Goal: Communication & Community: Answer question/provide support

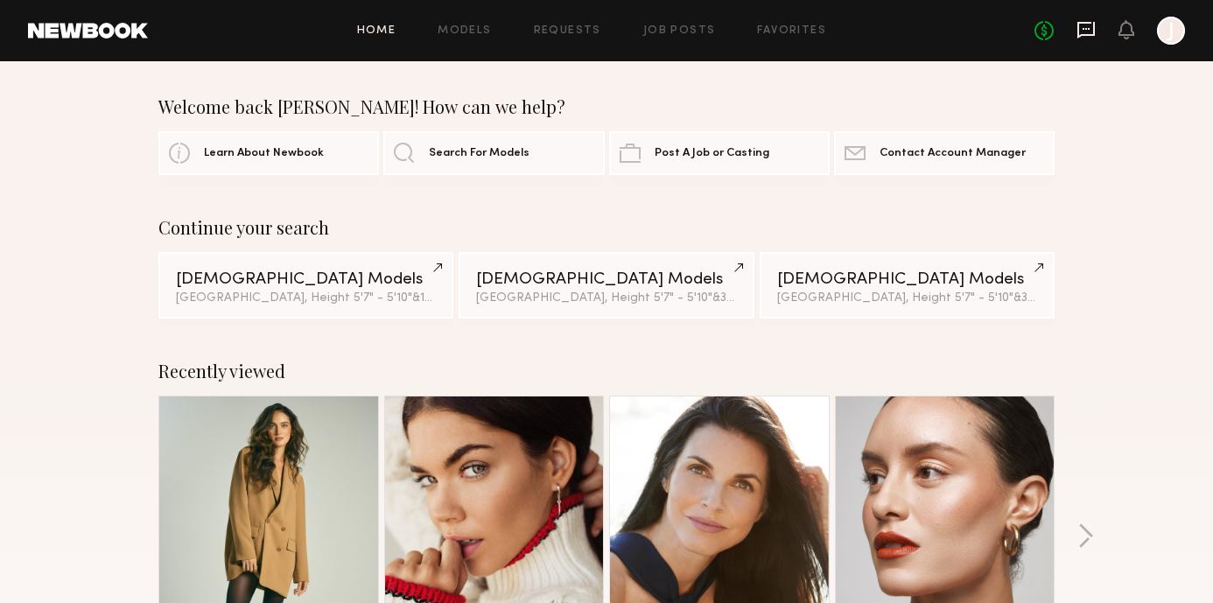
click at [1082, 37] on icon at bounding box center [1085, 29] width 19 height 19
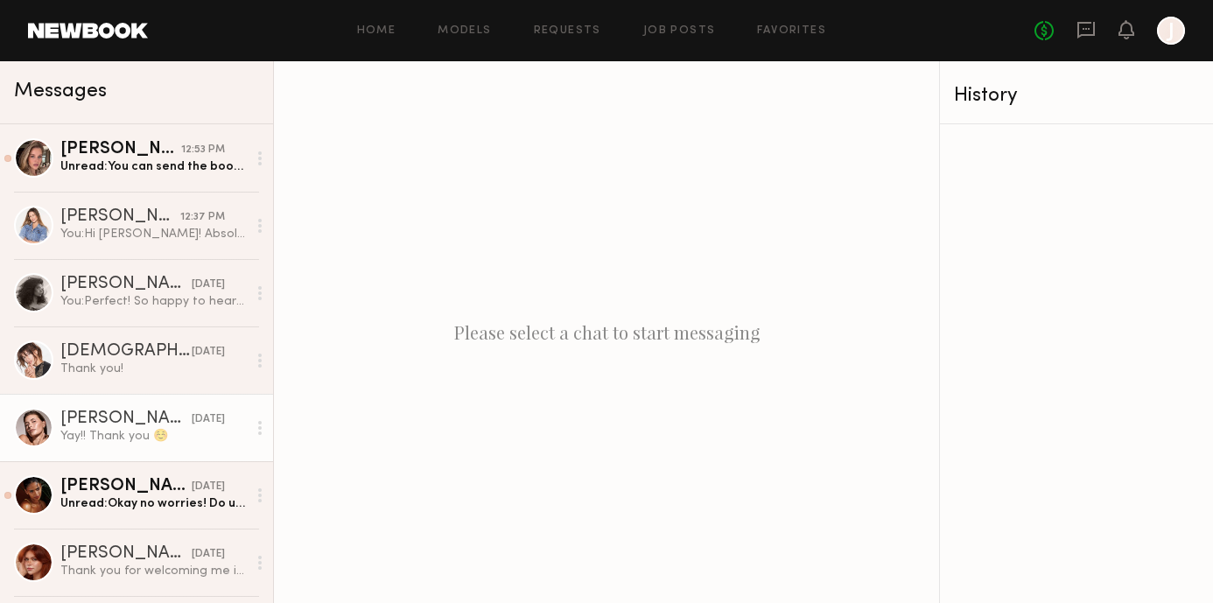
click at [129, 417] on div "[PERSON_NAME]" at bounding box center [125, 418] width 131 height 17
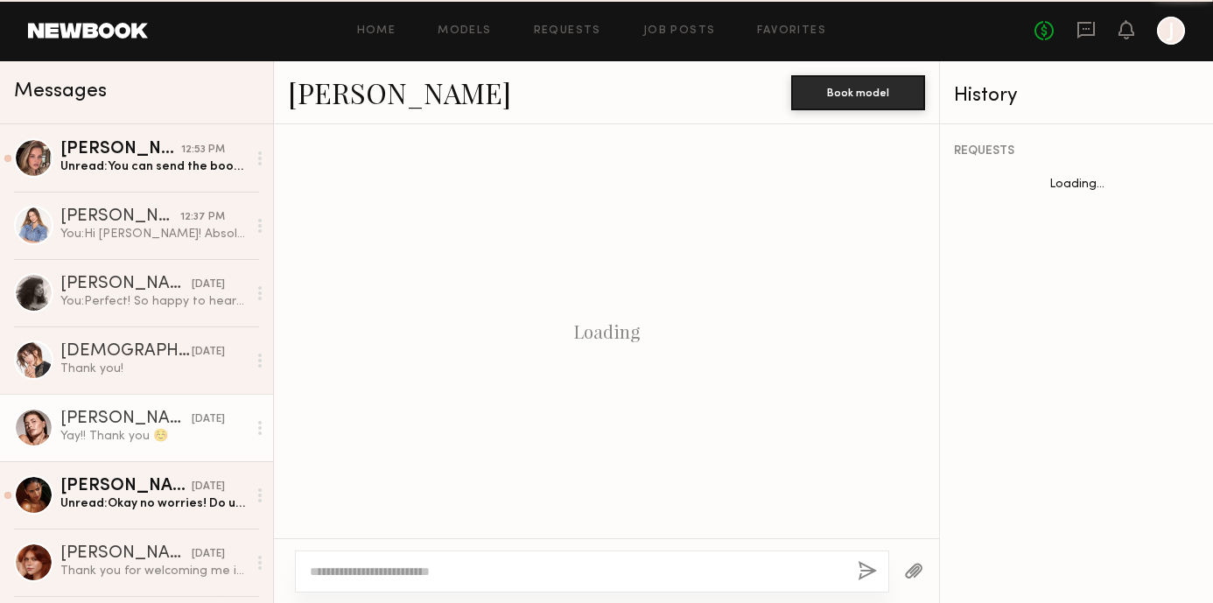
scroll to position [1339, 0]
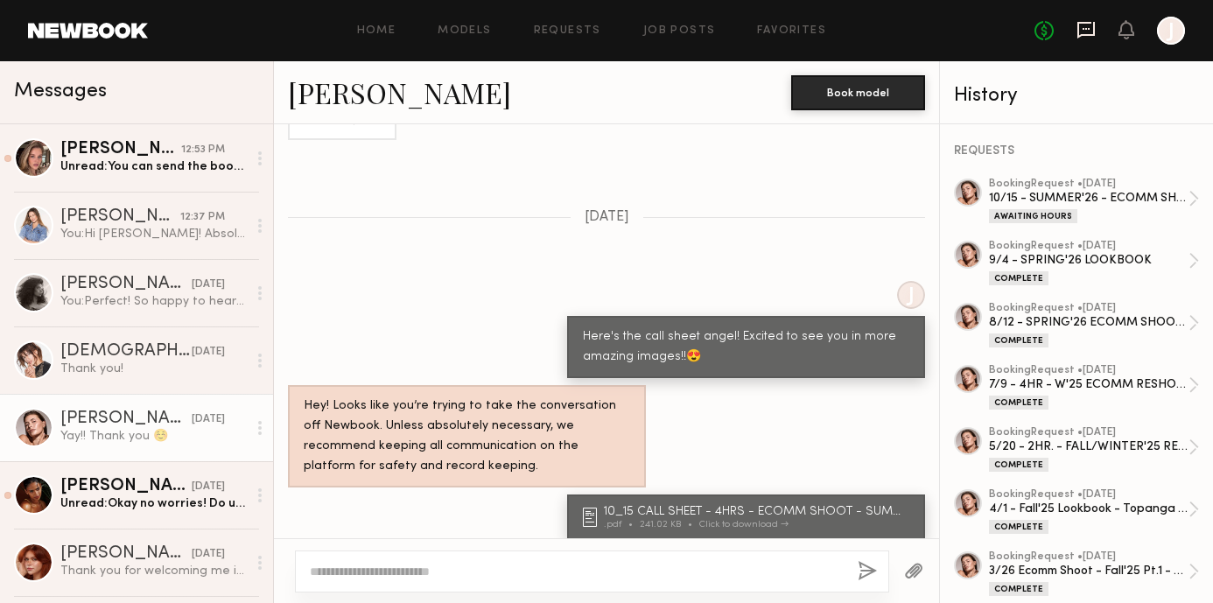
click at [1087, 34] on icon at bounding box center [1085, 30] width 17 height 17
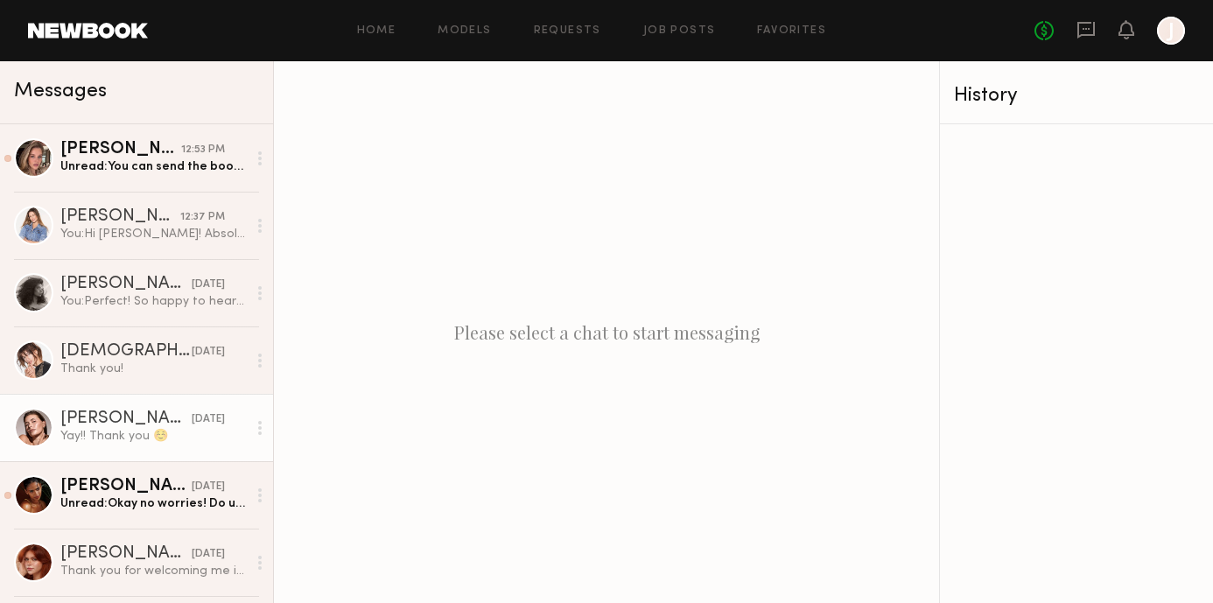
click at [136, 410] on div "[PERSON_NAME]" at bounding box center [125, 418] width 131 height 17
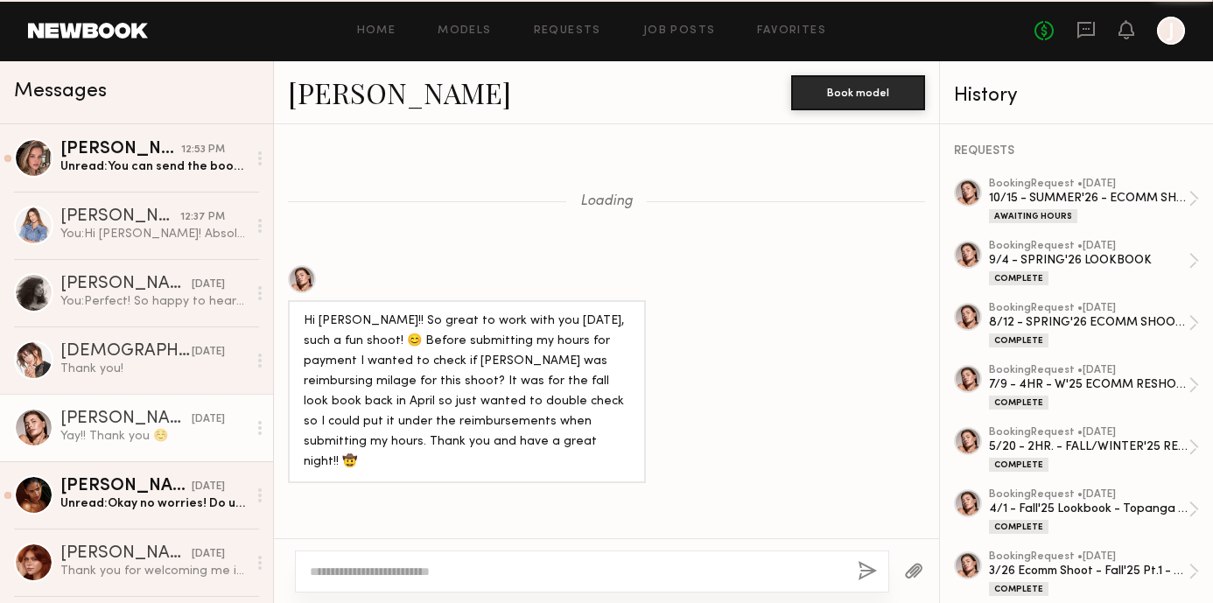
scroll to position [1339, 0]
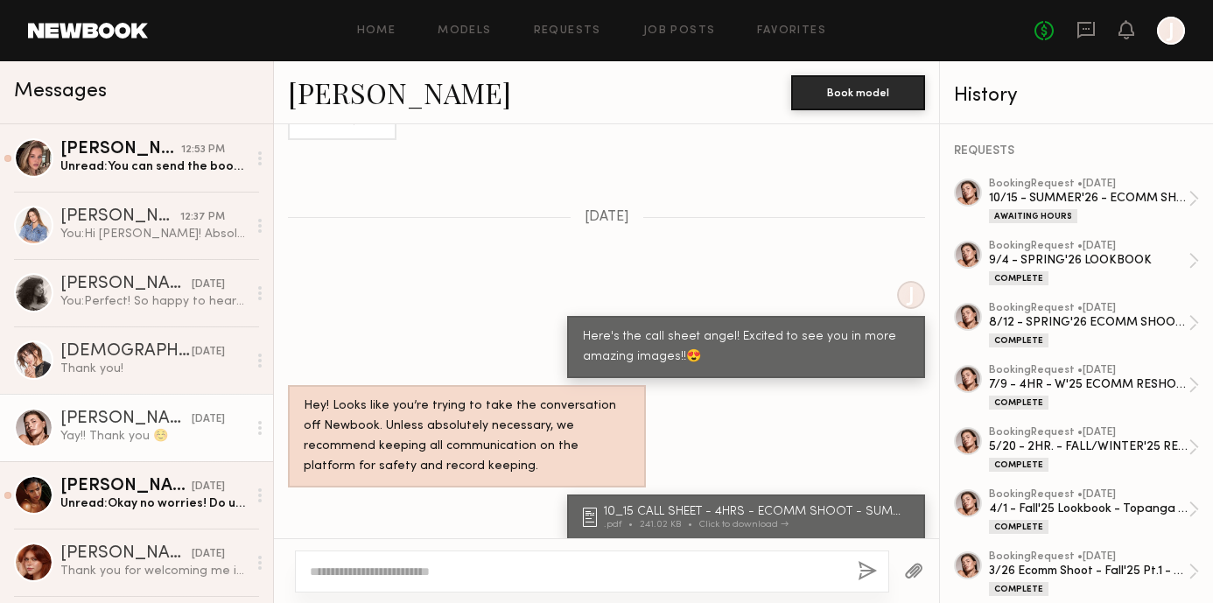
click at [569, 559] on div at bounding box center [592, 571] width 594 height 42
click at [518, 566] on textarea at bounding box center [577, 571] width 534 height 17
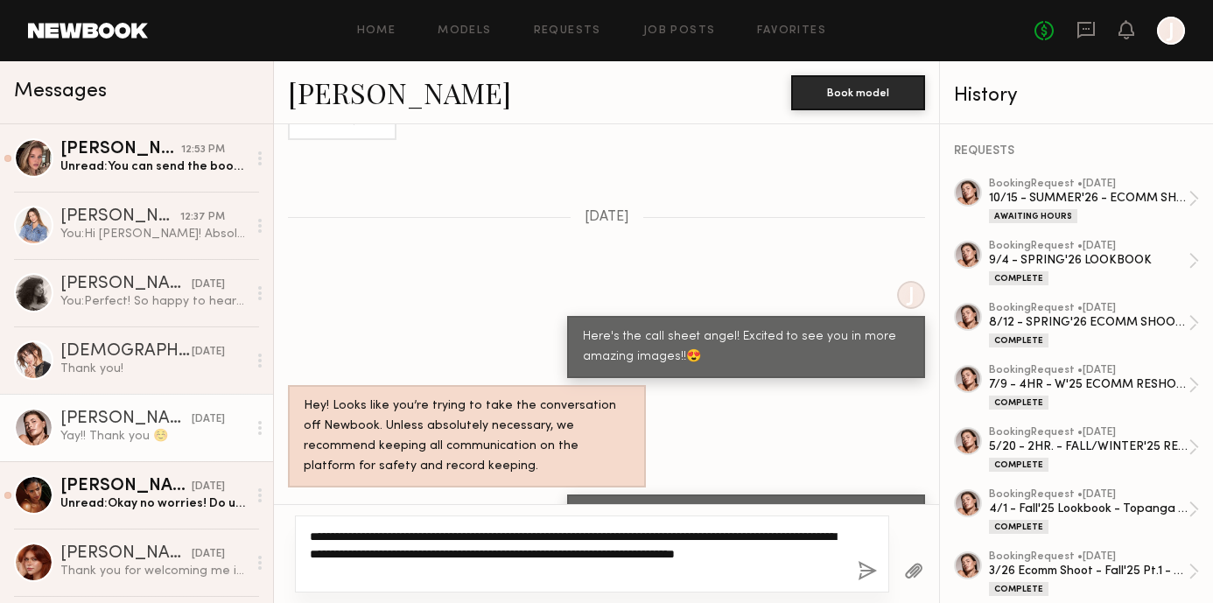
click at [390, 570] on textarea "**********" at bounding box center [577, 554] width 534 height 52
type textarea "**********"
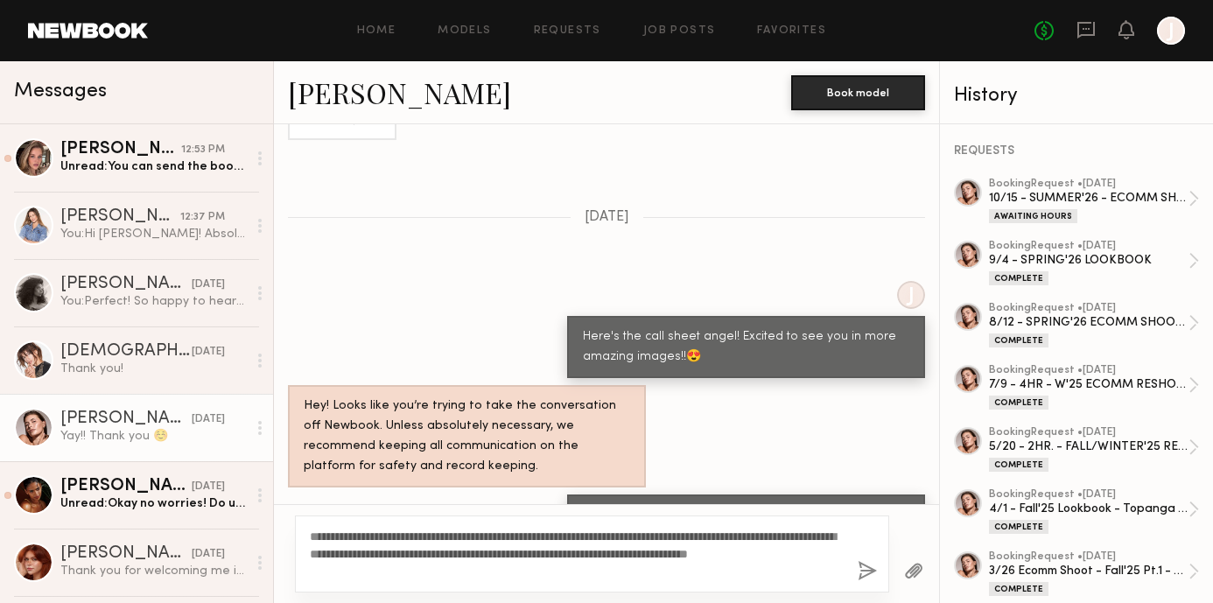
click at [870, 567] on button "button" at bounding box center [866, 572] width 19 height 22
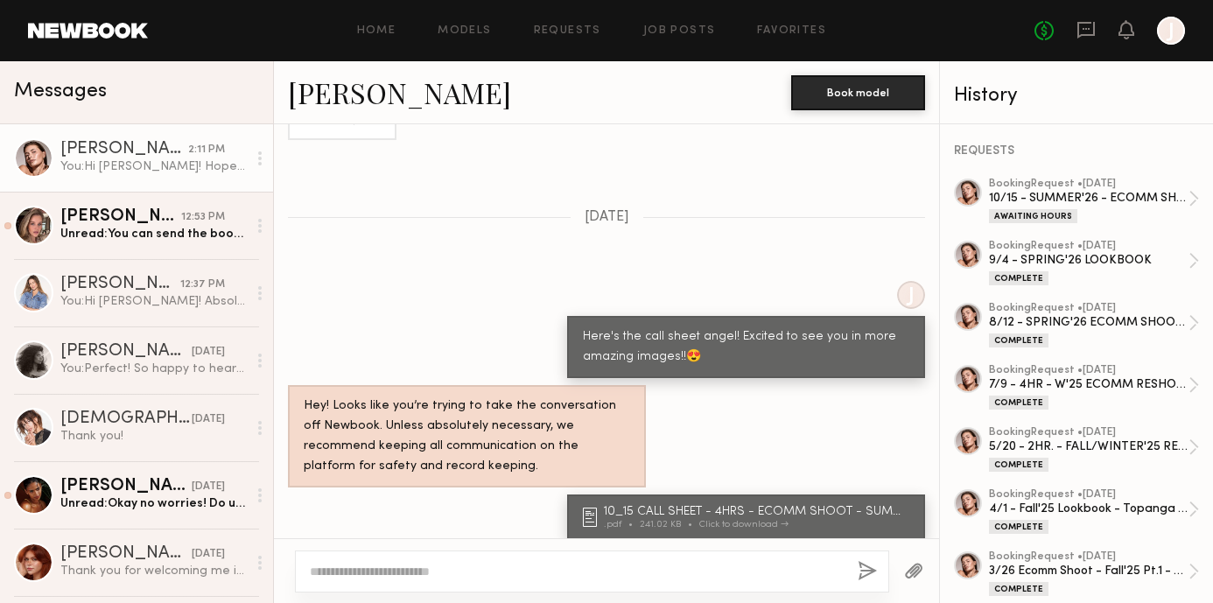
scroll to position [1749, 0]
